Goal: Information Seeking & Learning: Learn about a topic

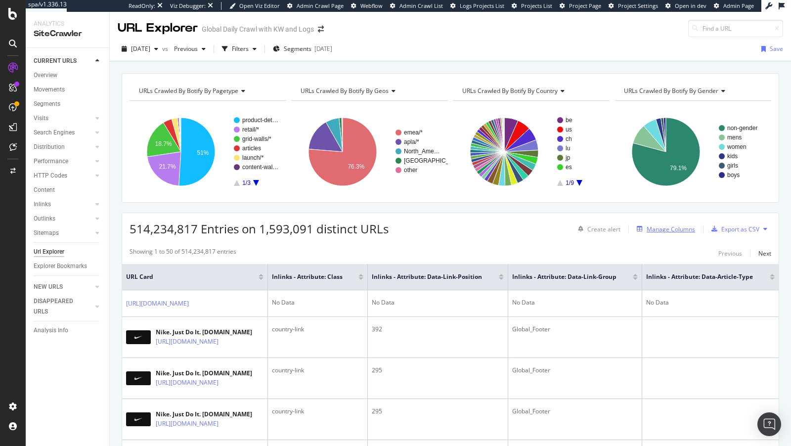
click at [670, 230] on div "Manage Columns" at bounding box center [670, 229] width 48 height 8
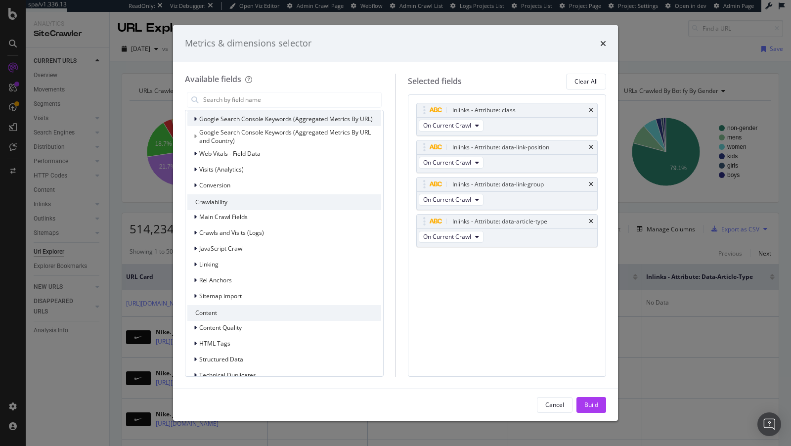
scroll to position [197, 0]
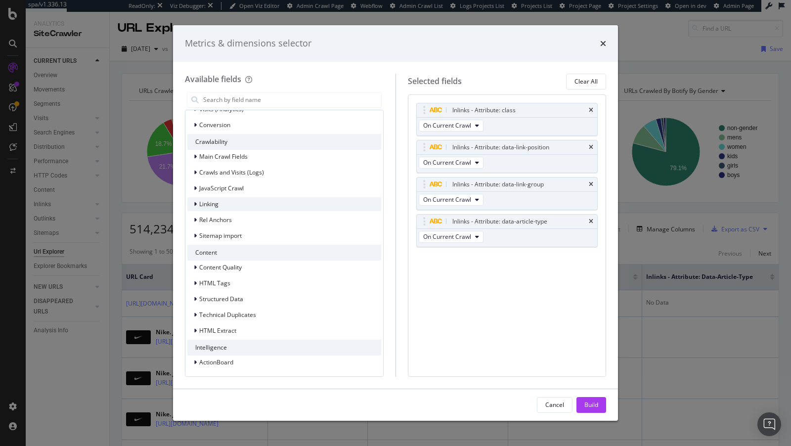
click at [227, 199] on div "Linking" at bounding box center [284, 204] width 194 height 14
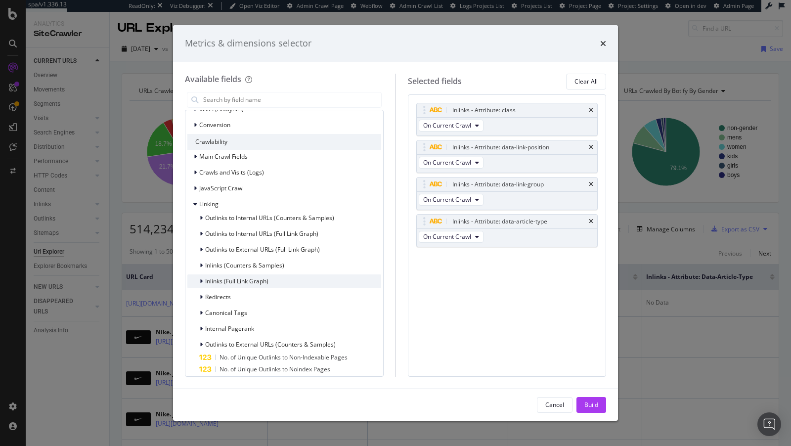
click at [275, 281] on div "Inlinks (Full Link Graph)" at bounding box center [284, 281] width 194 height 14
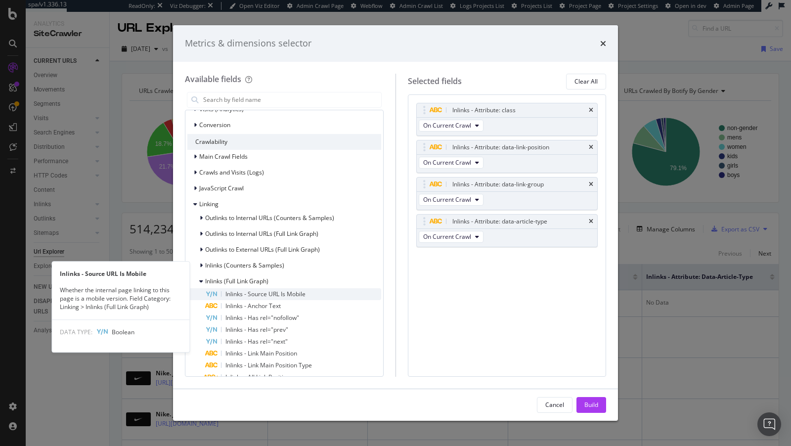
scroll to position [325, 0]
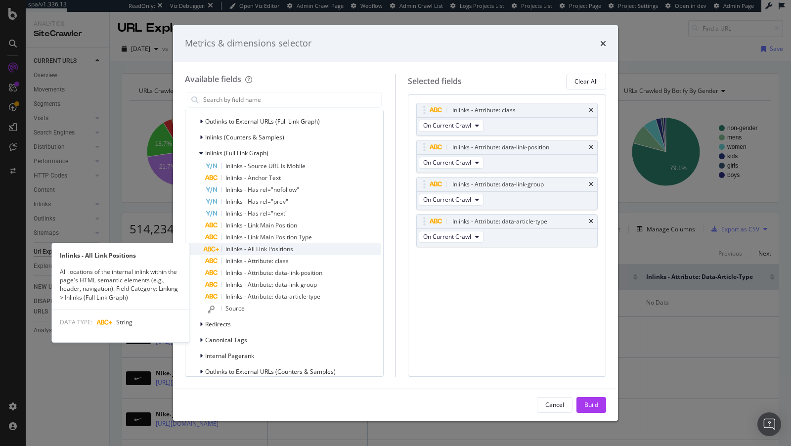
click at [270, 250] on span "Inlinks - All Link Positions" at bounding box center [259, 249] width 68 height 8
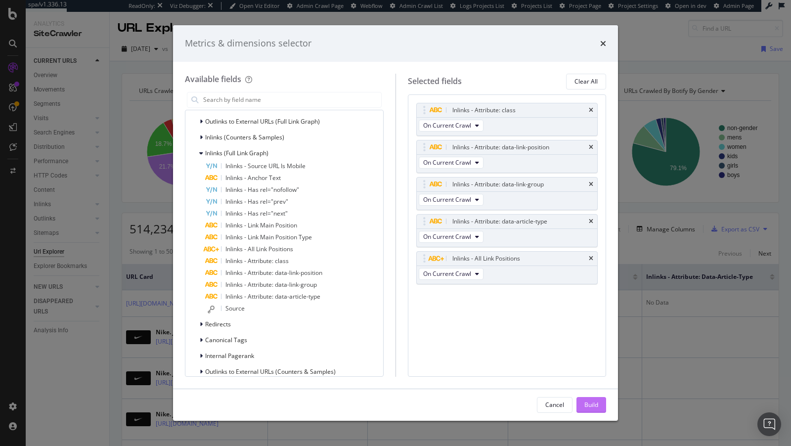
click at [589, 402] on div "Build" at bounding box center [591, 404] width 14 height 8
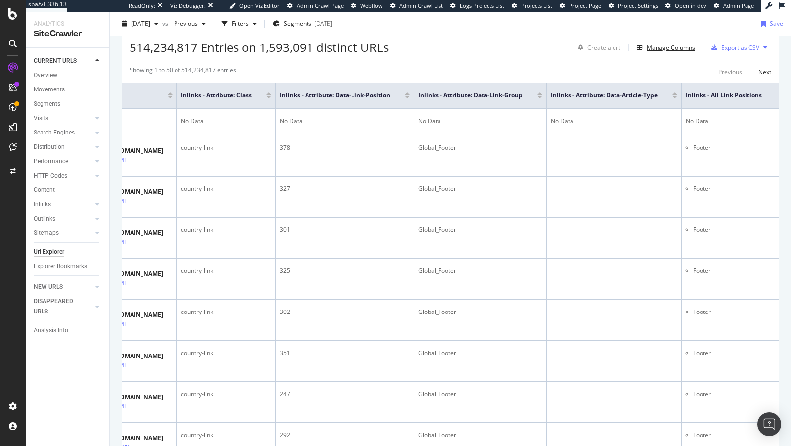
scroll to position [179, 0]
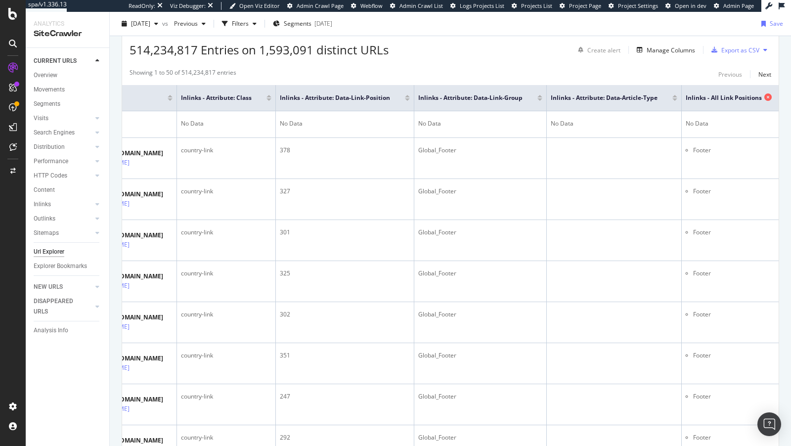
click at [766, 95] on icon at bounding box center [767, 96] width 7 height 7
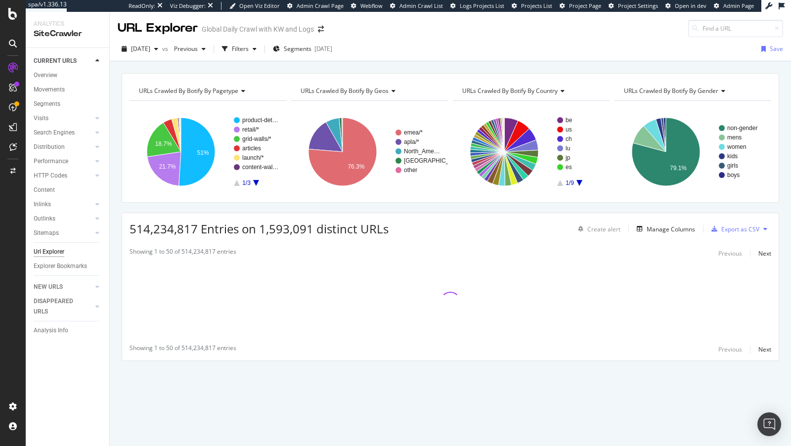
click at [512, 92] on span "URLs Crawled By Botify By country" at bounding box center [509, 90] width 95 height 8
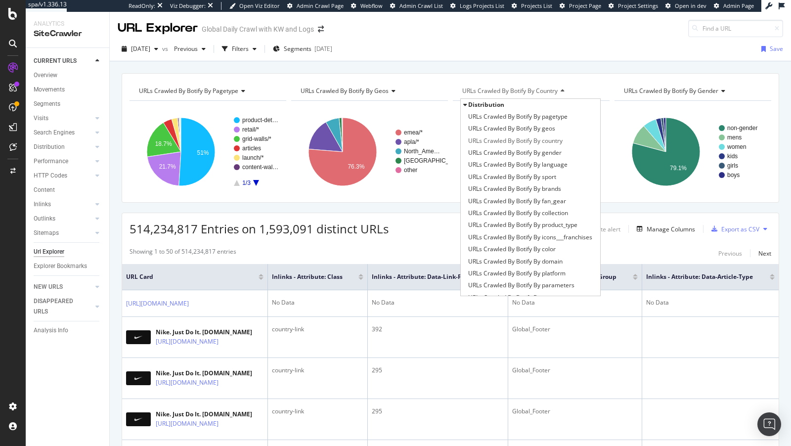
click at [471, 103] on span "Distribution" at bounding box center [486, 104] width 36 height 8
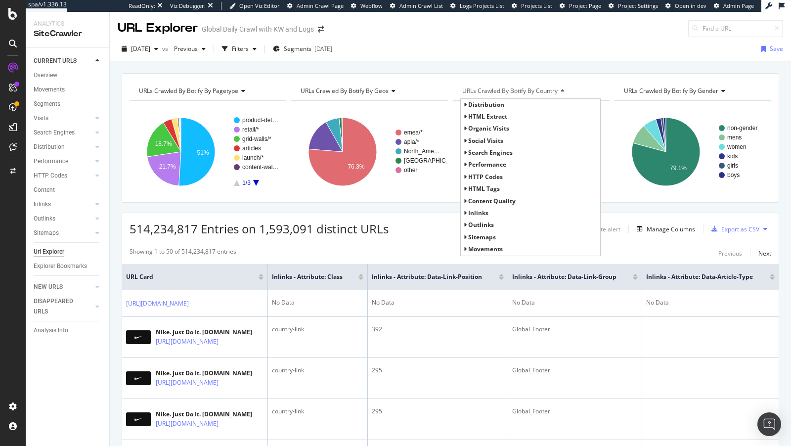
click at [482, 211] on span "Inlinks" at bounding box center [478, 213] width 20 height 8
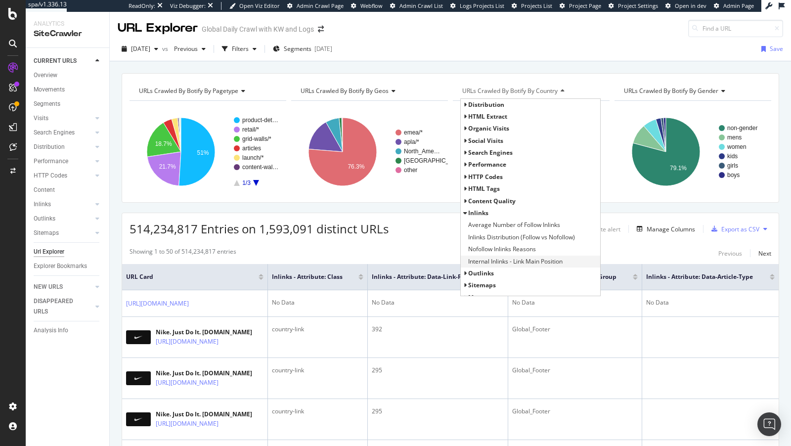
click at [506, 261] on span "Internal Inlinks - Link Main Position" at bounding box center [515, 261] width 94 height 10
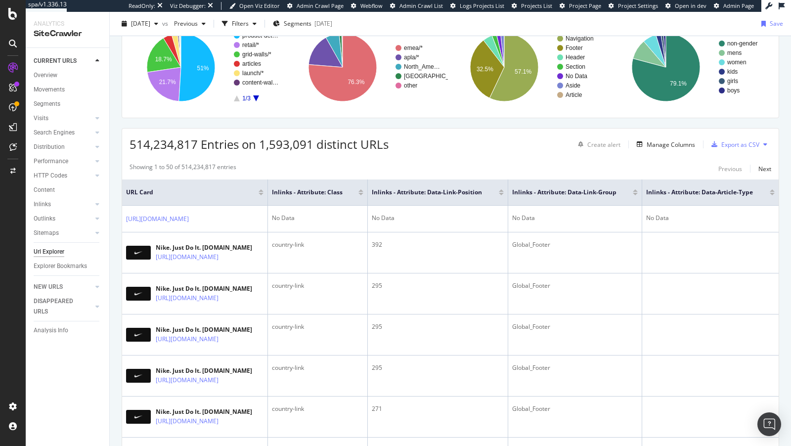
scroll to position [0, 0]
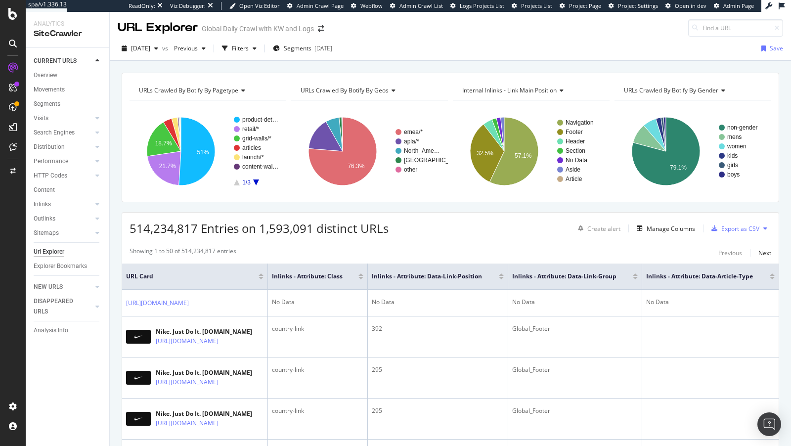
click at [374, 96] on div "URLs Crawled By Botify By geos" at bounding box center [368, 91] width 140 height 16
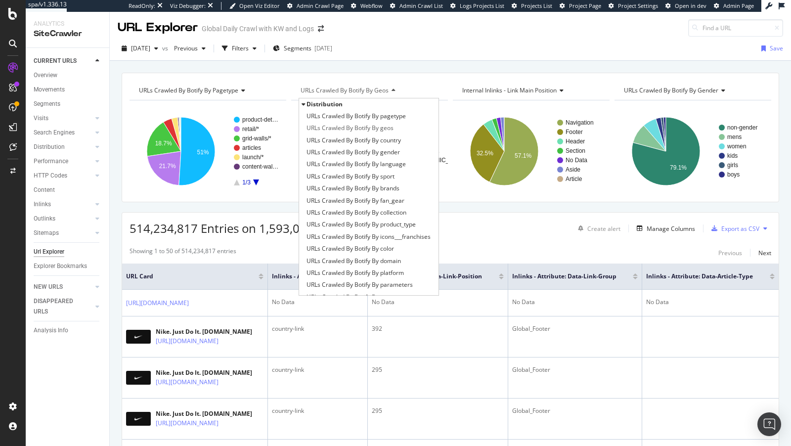
click at [335, 104] on span "Distribution" at bounding box center [324, 104] width 36 height 8
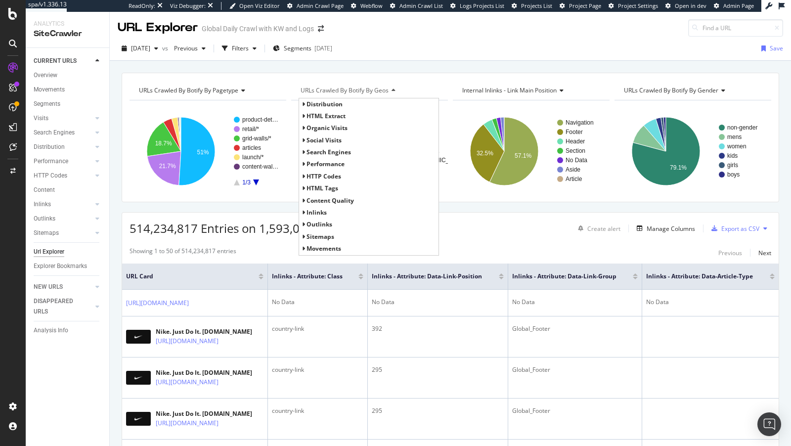
click at [332, 112] on span "HTML Extract" at bounding box center [325, 116] width 39 height 8
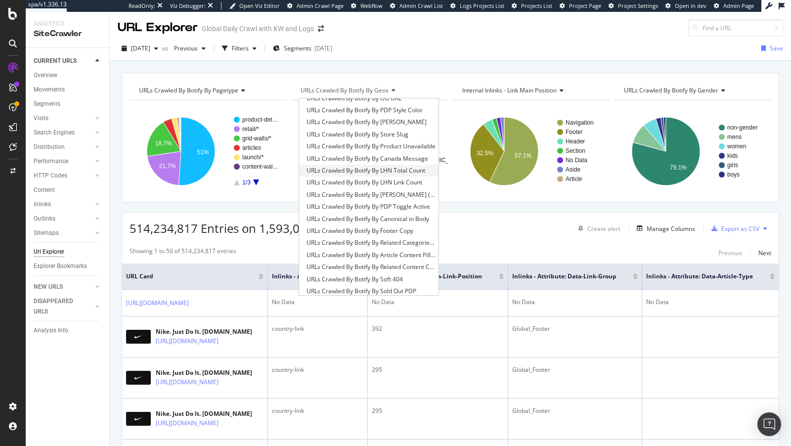
scroll to position [0, 0]
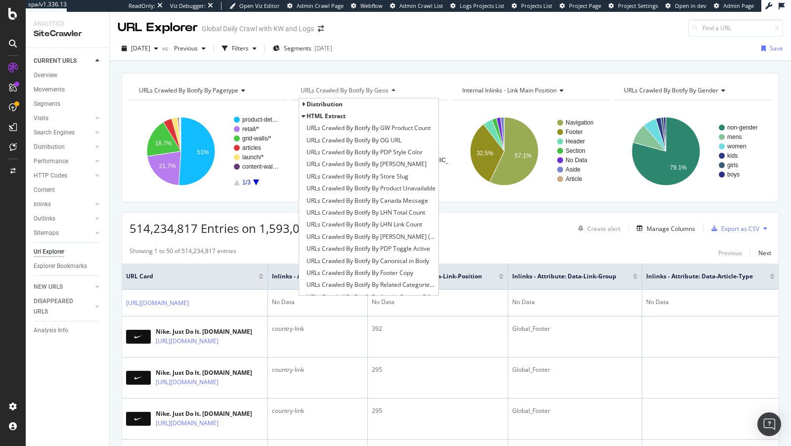
click at [326, 111] on div "HTML Extract" at bounding box center [325, 116] width 39 height 10
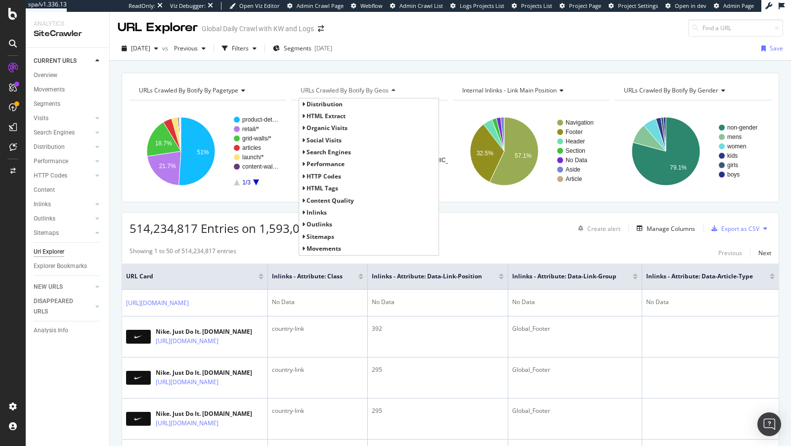
click at [318, 209] on span "Inlinks" at bounding box center [316, 212] width 20 height 8
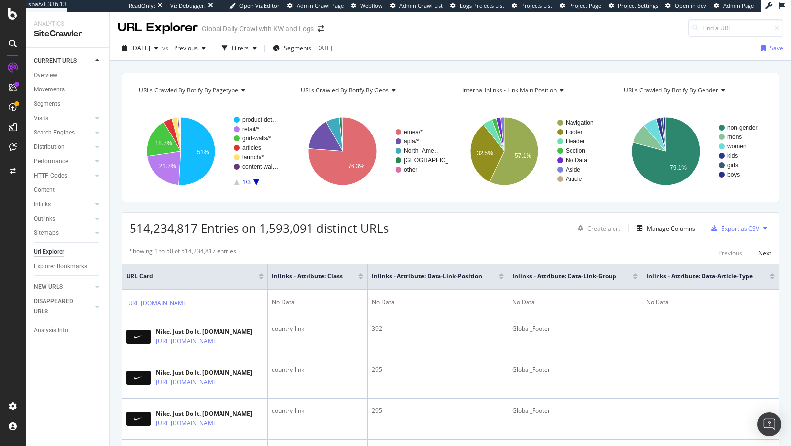
click at [249, 49] on div "Filters" at bounding box center [240, 48] width 17 height 8
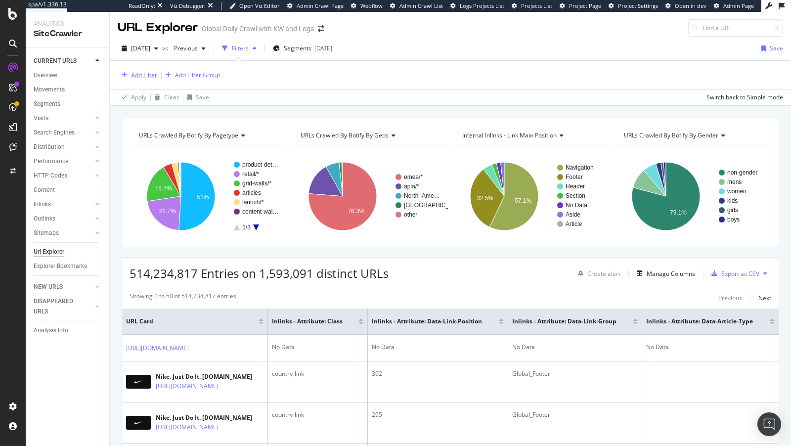
click at [139, 77] on div "Add Filter" at bounding box center [144, 75] width 26 height 8
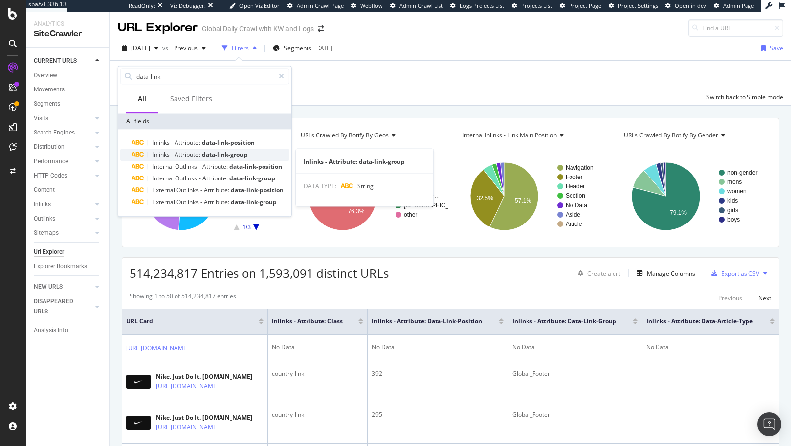
type input "data-link"
click at [228, 155] on span "data-link-group" at bounding box center [225, 154] width 46 height 8
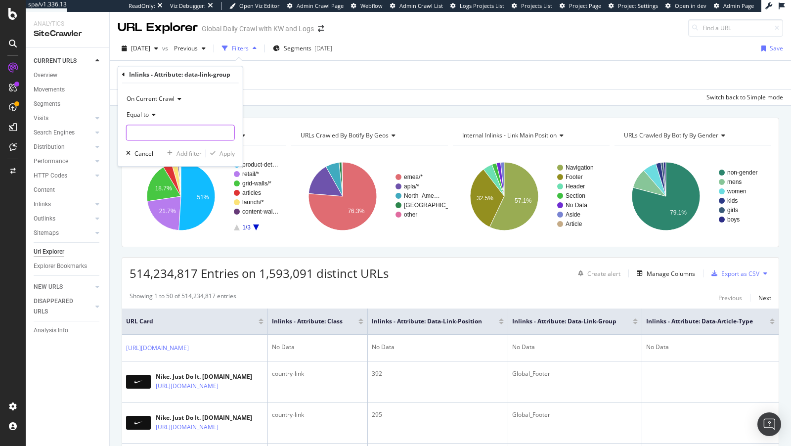
click at [187, 130] on input "text" at bounding box center [180, 133] width 108 height 16
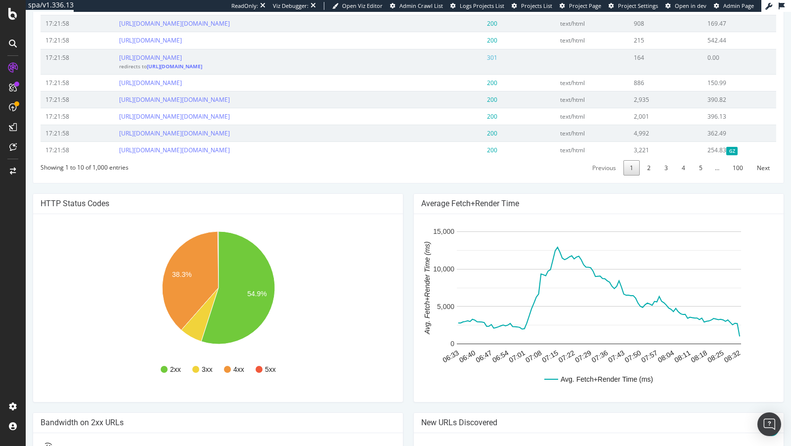
scroll to position [602, 0]
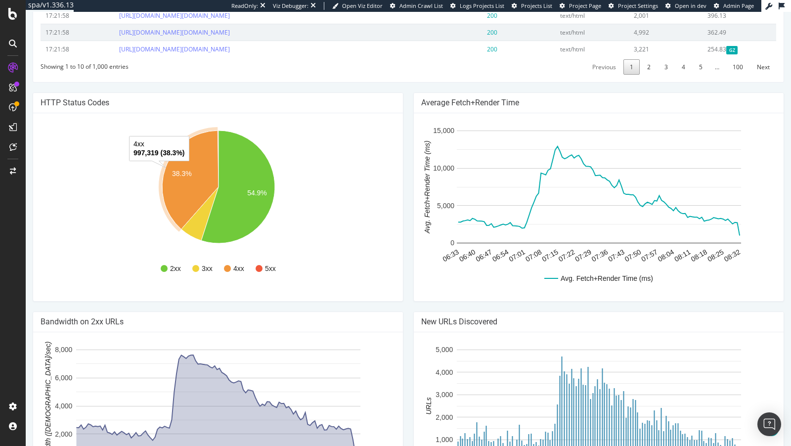
click at [199, 229] on icon "A chart." at bounding box center [190, 179] width 56 height 99
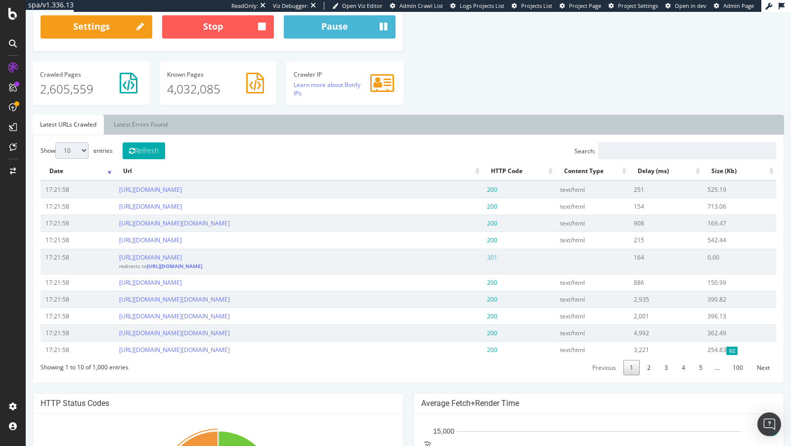
scroll to position [482, 0]
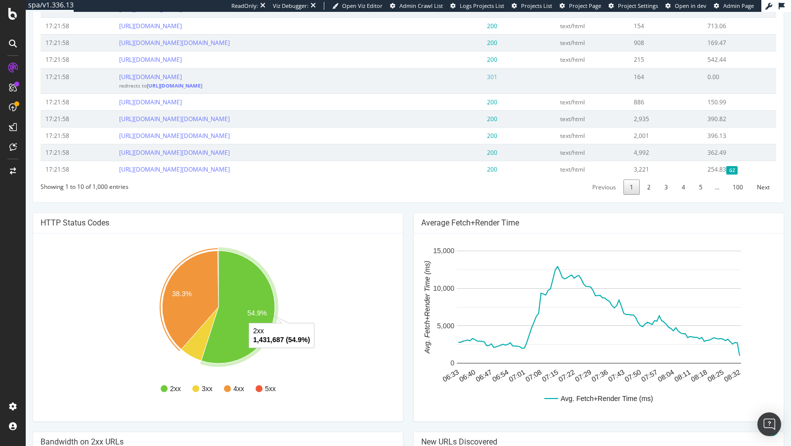
click at [242, 363] on icon "A chart." at bounding box center [238, 307] width 74 height 113
click at [664, 195] on link "3" at bounding box center [666, 186] width 16 height 15
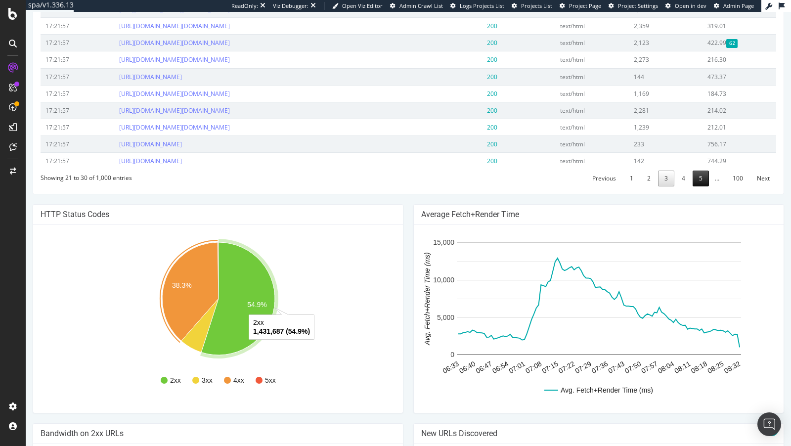
click at [695, 186] on link "5" at bounding box center [700, 177] width 16 height 15
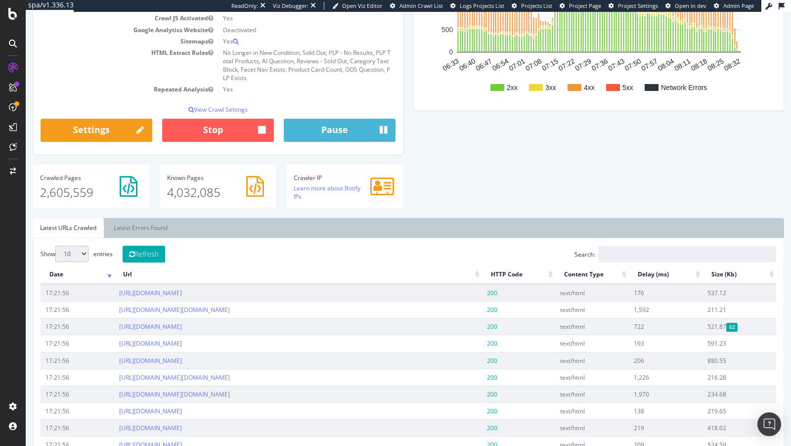
scroll to position [0, 0]
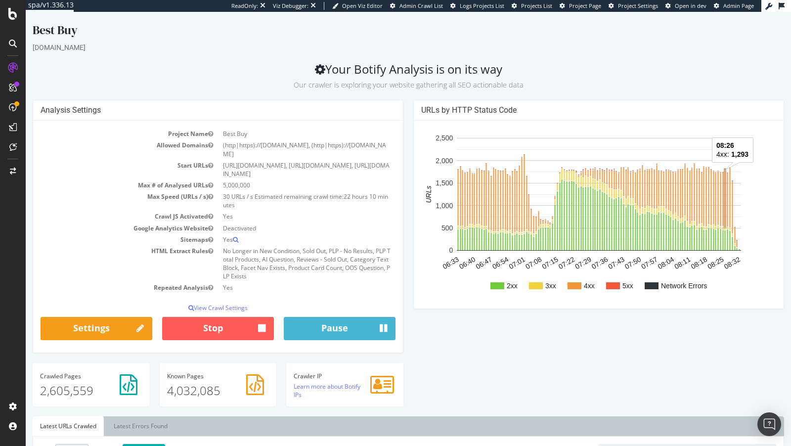
click at [724, 195] on rect "A chart." at bounding box center [724, 198] width 1 height 58
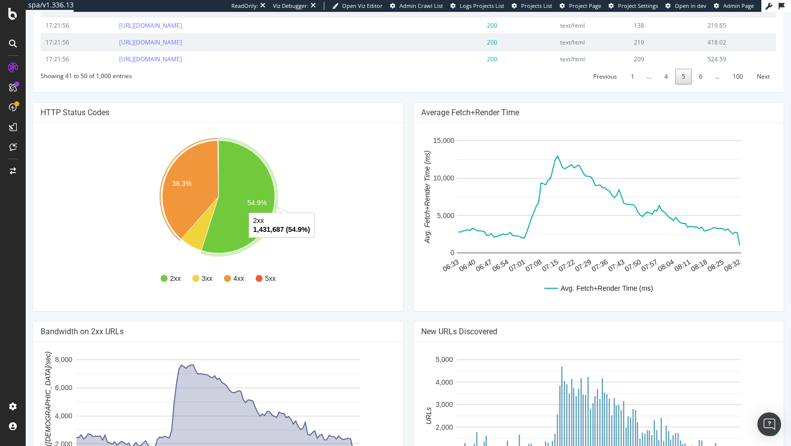
scroll to position [610, 0]
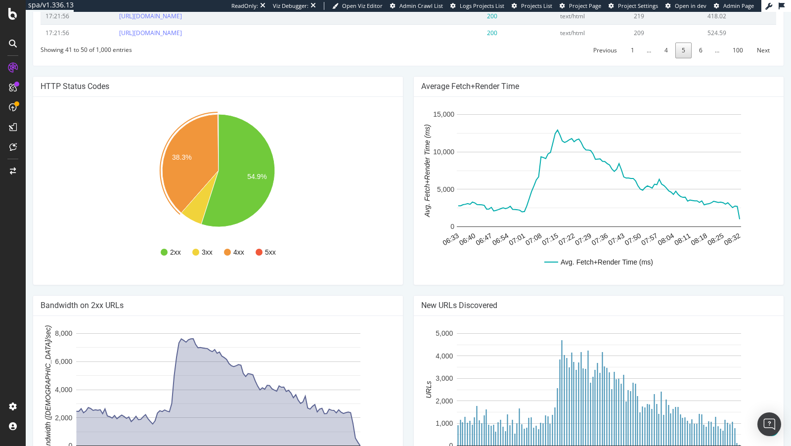
click at [356, 228] on rect "A chart." at bounding box center [218, 190] width 355 height 173
